Goal: Task Accomplishment & Management: Manage account settings

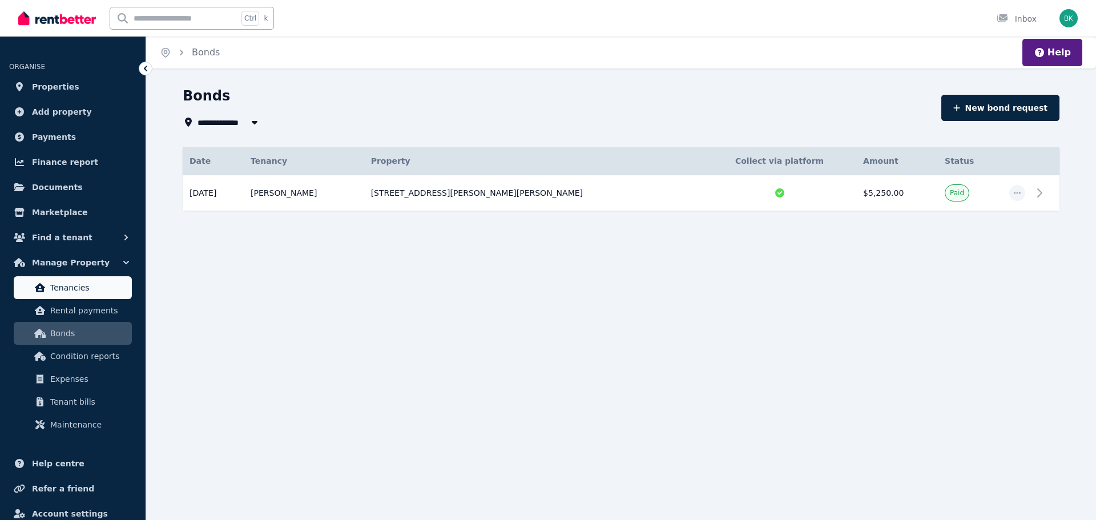
click at [78, 284] on span "Tenancies" at bounding box center [88, 288] width 77 height 14
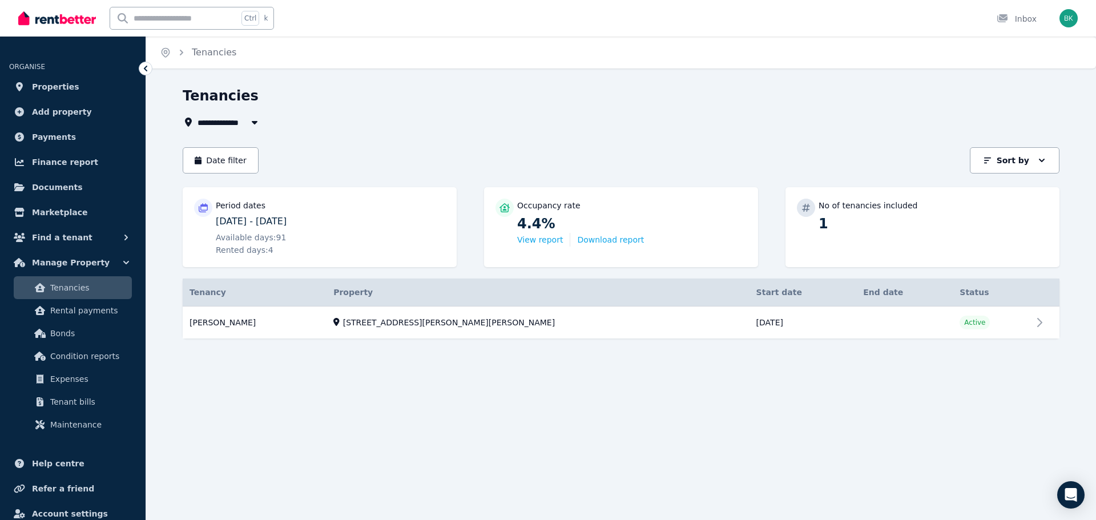
click at [247, 122] on button "button" at bounding box center [254, 122] width 21 height 14
click at [270, 184] on span "Create new property" at bounding box center [260, 184] width 82 height 11
type input "**********"
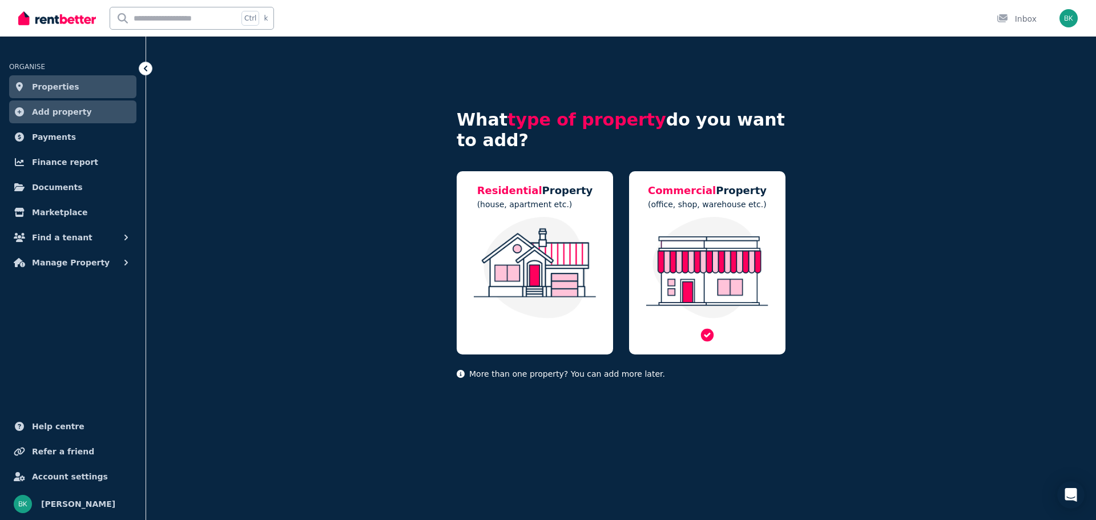
click at [723, 260] on img at bounding box center [708, 268] width 134 height 102
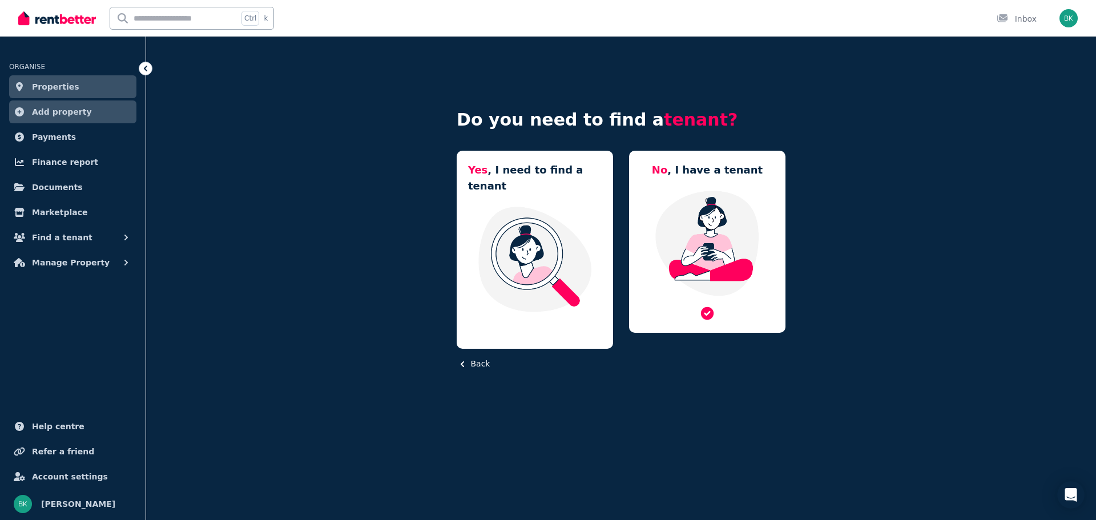
click at [715, 245] on img at bounding box center [708, 243] width 134 height 107
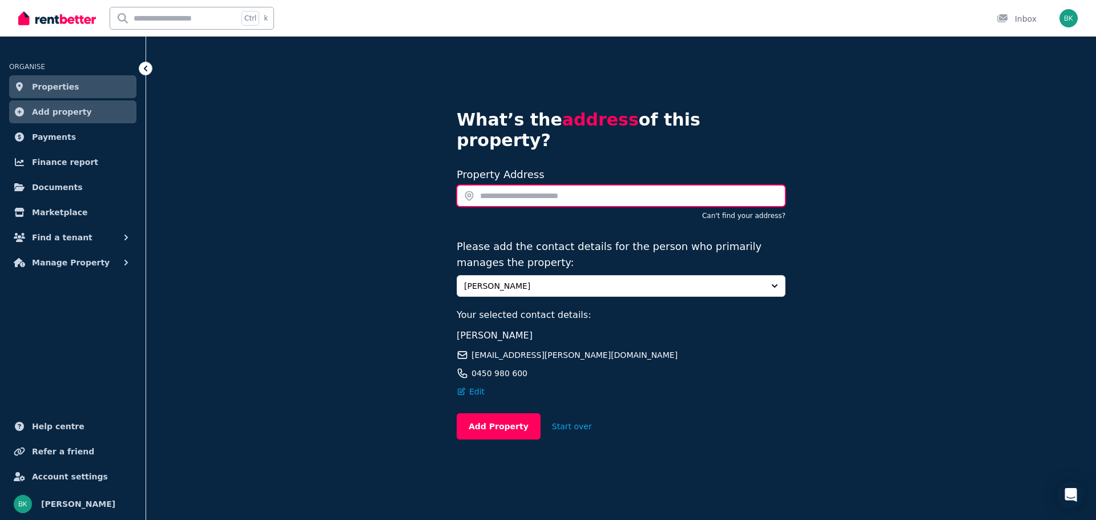
click at [514, 185] on input "text" at bounding box center [621, 196] width 329 height 22
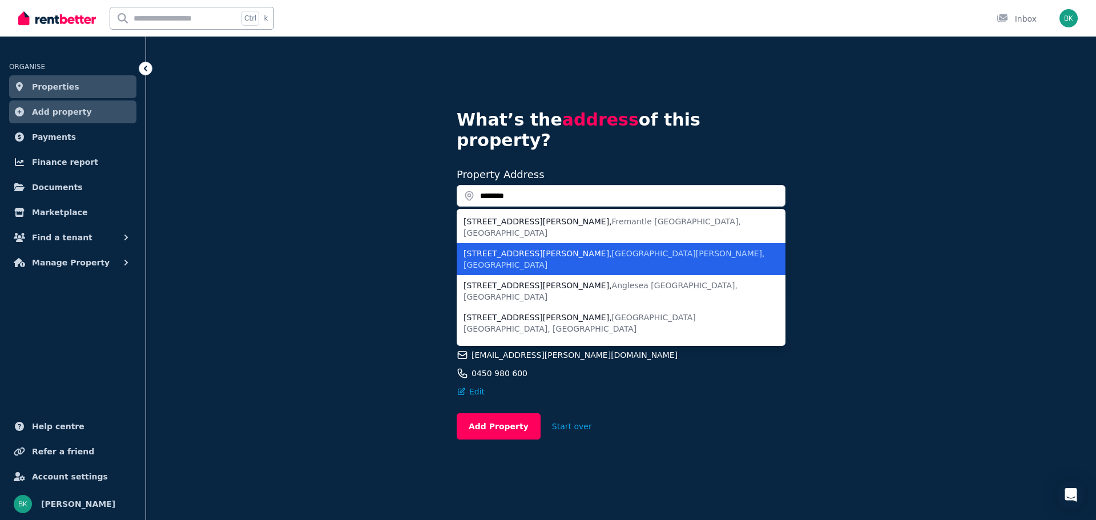
click at [557, 249] on span "Mount Evelyn VIC, Australia" at bounding box center [615, 259] width 302 height 21
type input "**********"
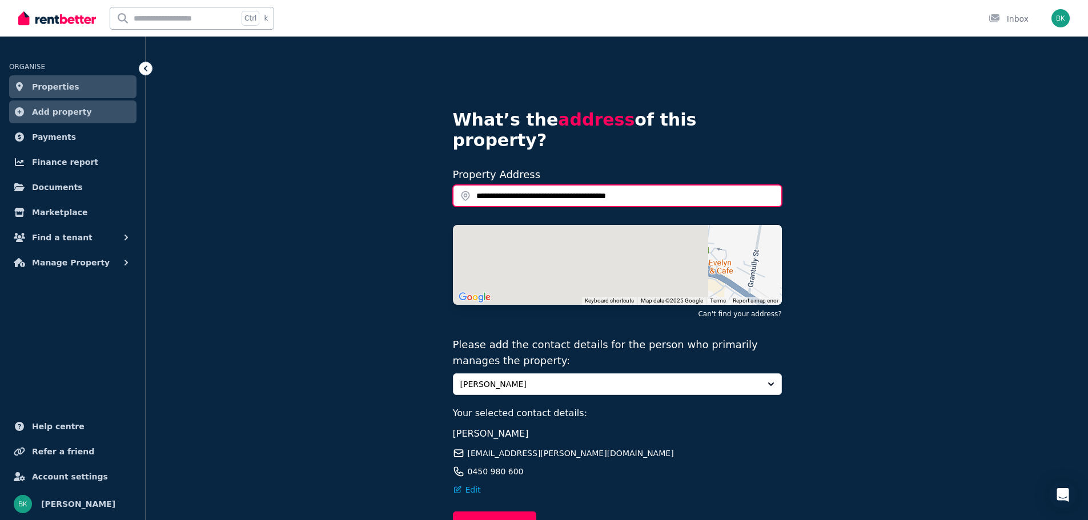
scroll to position [61, 0]
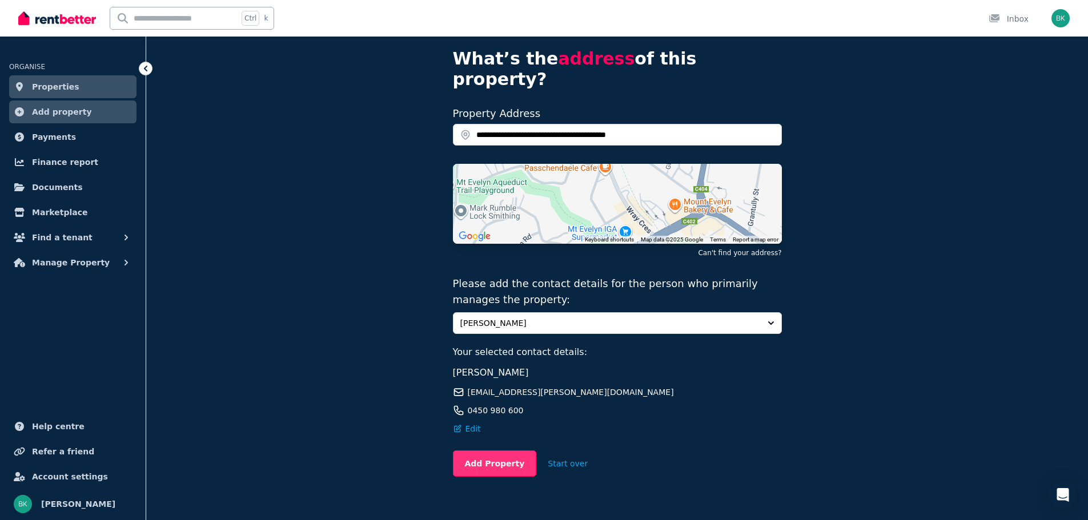
click at [488, 451] on button "Add Property" at bounding box center [495, 464] width 84 height 26
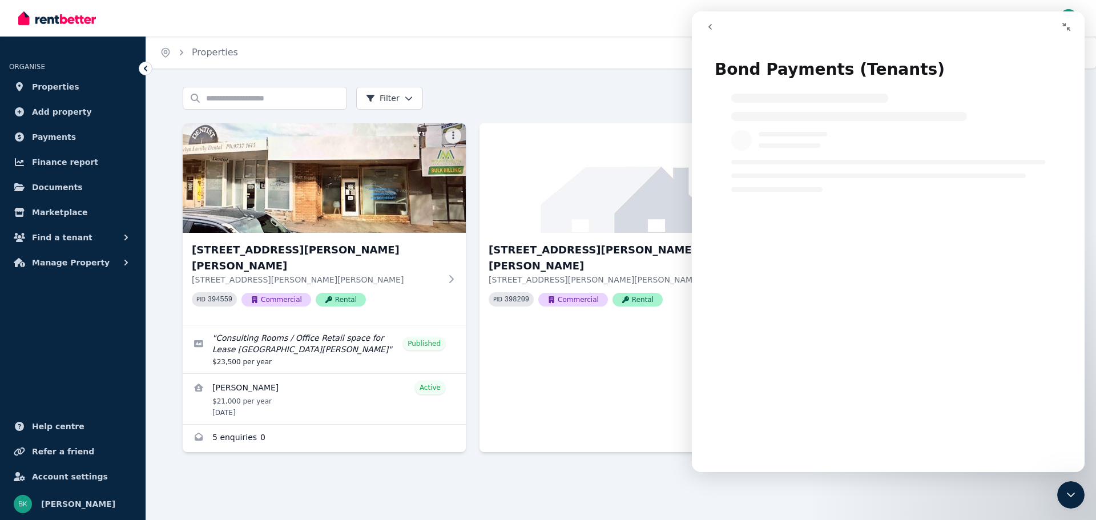
click at [711, 25] on icon "go back" at bounding box center [710, 27] width 3 height 6
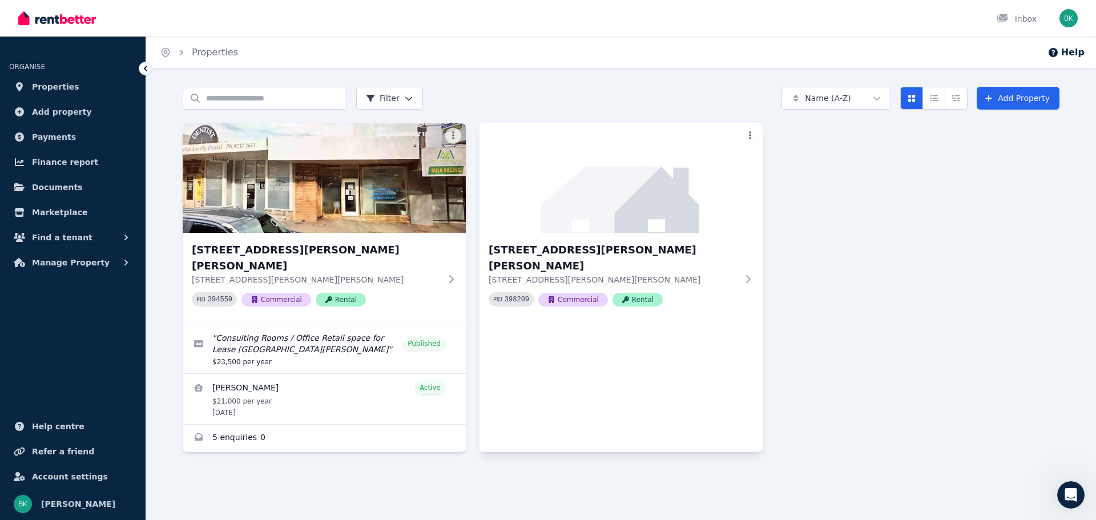
click at [753, 134] on html "Open main menu Inbox Open user menu ORGANISE Properties Add property Payments F…" at bounding box center [548, 260] width 1096 height 520
click at [750, 271] on html "Open main menu Inbox Open user menu ORGANISE Properties Add property Payments F…" at bounding box center [548, 260] width 1096 height 520
click at [746, 275] on icon at bounding box center [750, 279] width 11 height 9
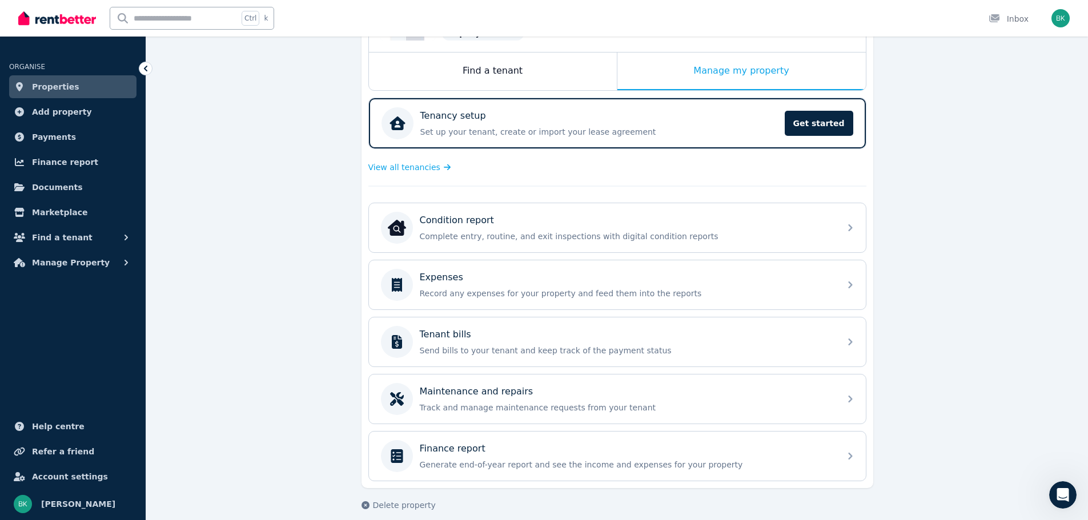
scroll to position [183, 0]
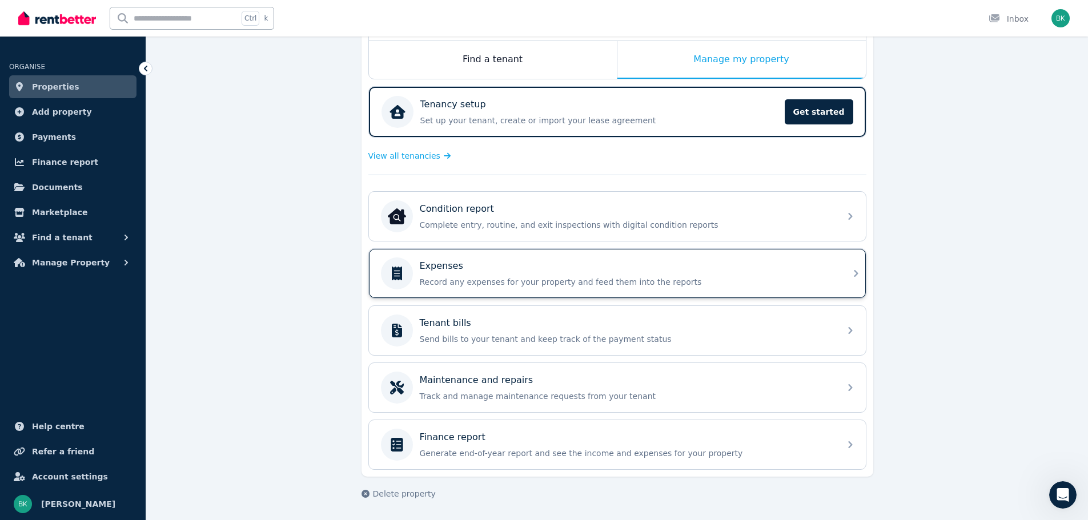
click at [764, 270] on div "Expenses" at bounding box center [626, 266] width 413 height 14
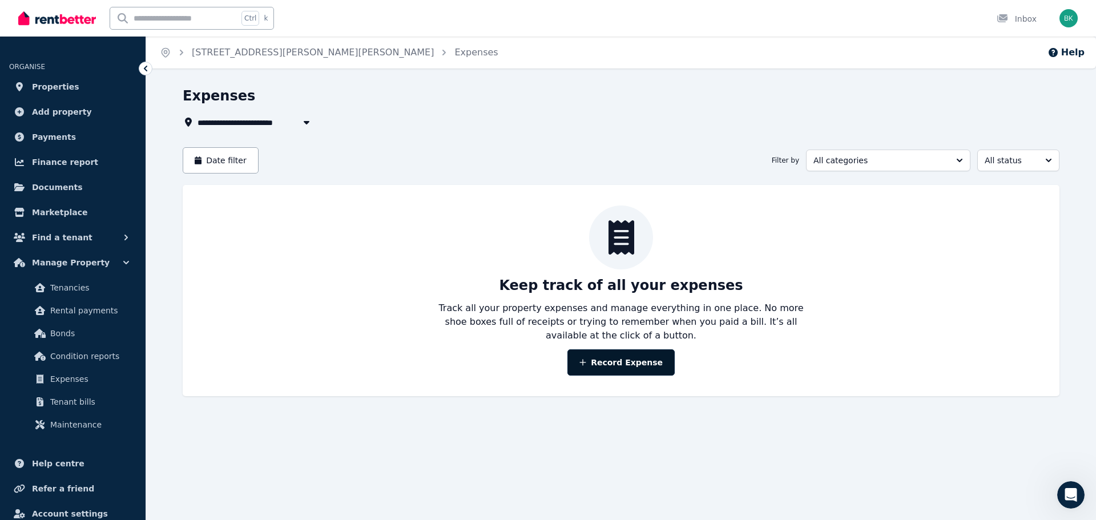
click at [606, 349] on button "Record Expense" at bounding box center [621, 362] width 107 height 26
select select "**********"
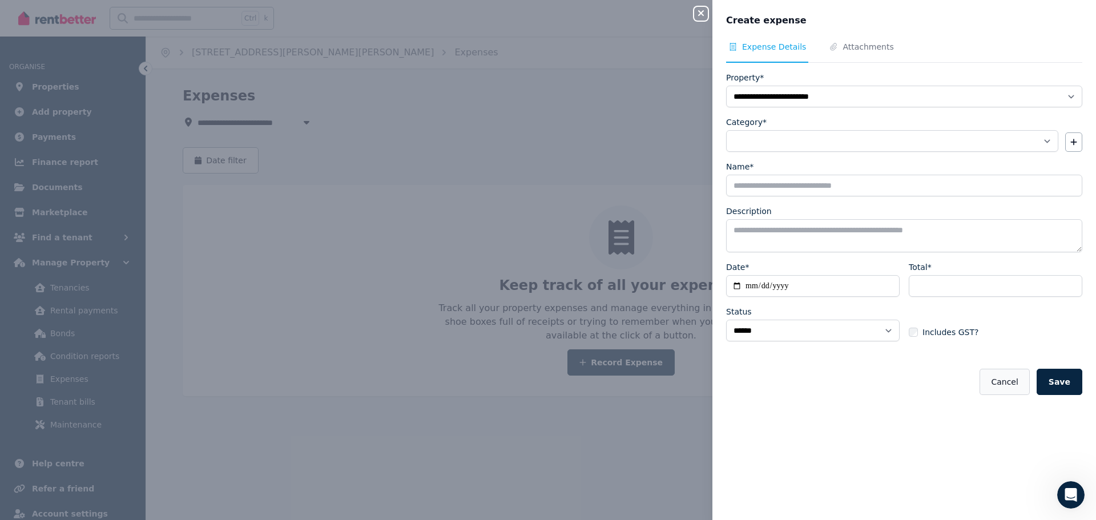
click at [993, 381] on button "Cancel" at bounding box center [1005, 382] width 50 height 26
